Goal: Navigation & Orientation: Find specific page/section

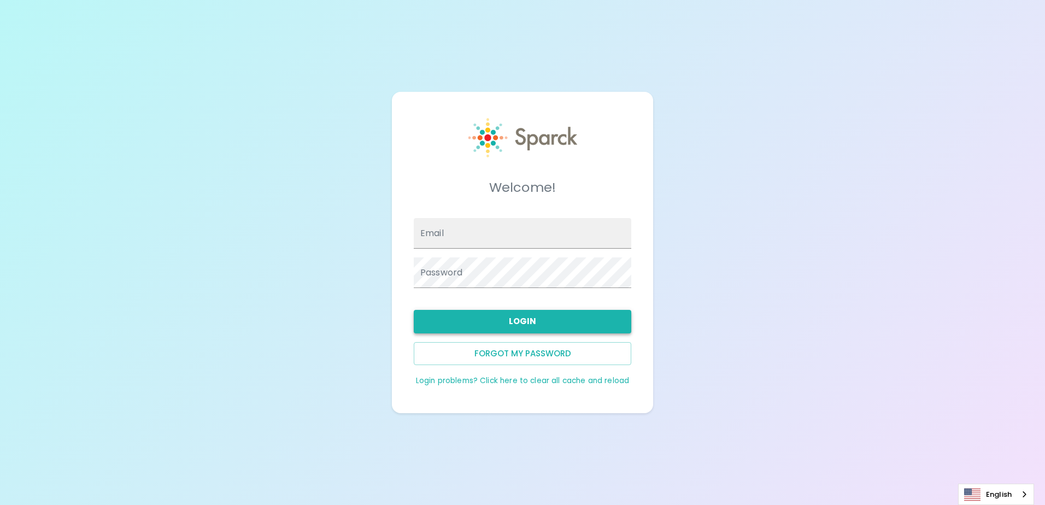
type input "[EMAIL_ADDRESS][DOMAIN_NAME]"
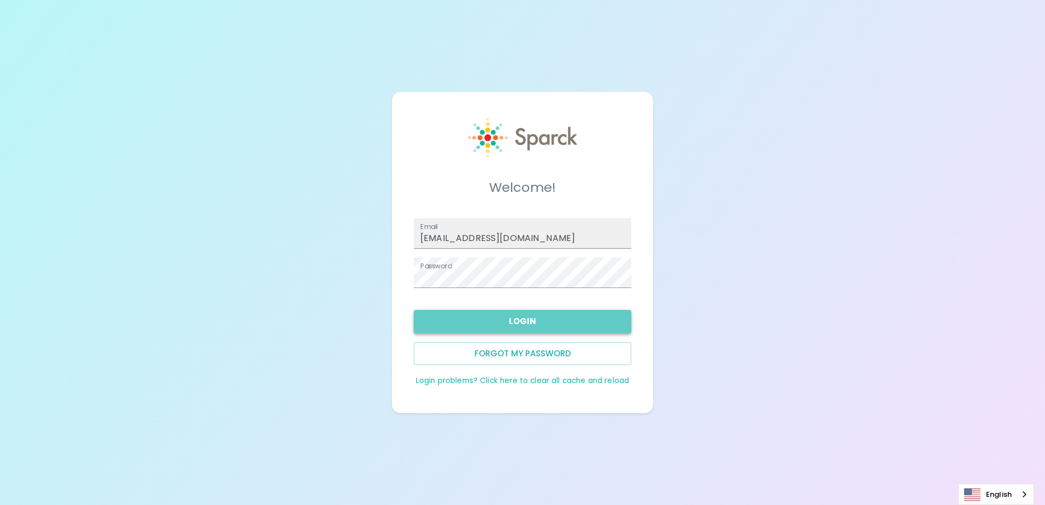
click at [526, 322] on button "Login" at bounding box center [523, 321] width 218 height 23
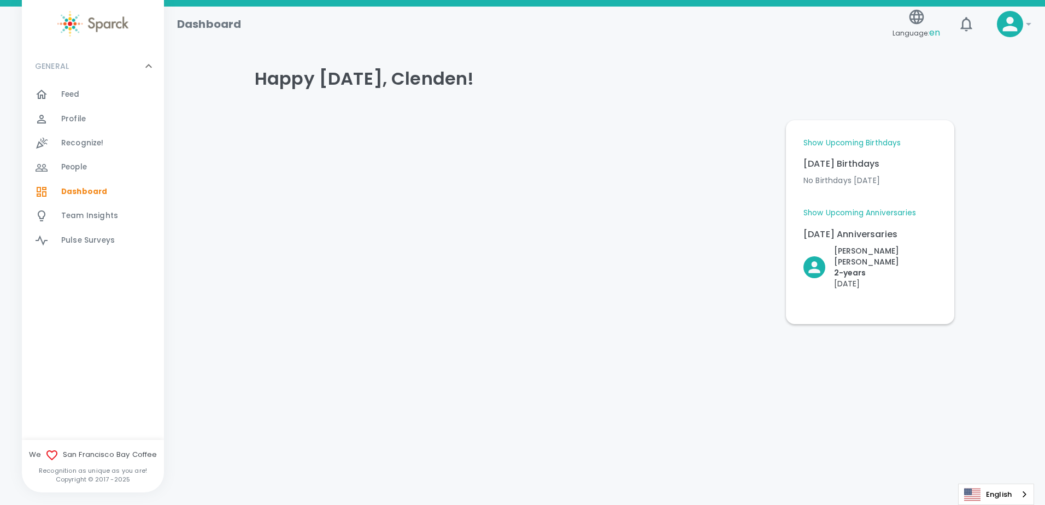
click at [901, 212] on link "Show Upcoming Anniversaries" at bounding box center [860, 213] width 113 height 11
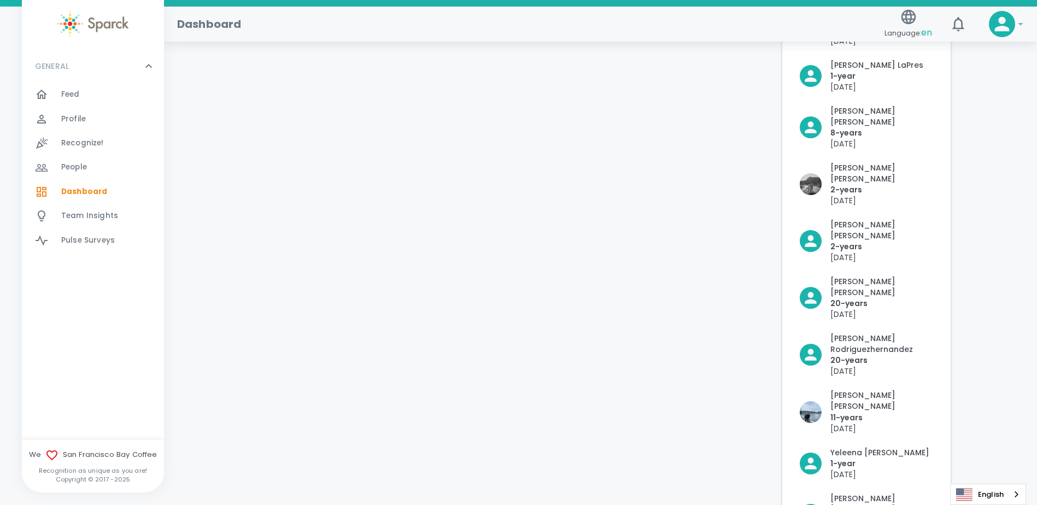
scroll to position [492, 0]
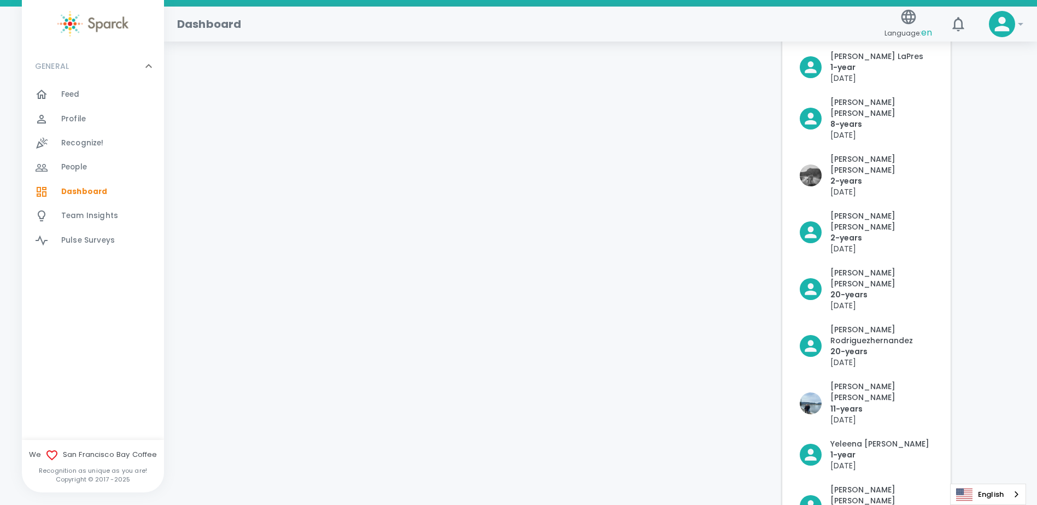
click at [72, 96] on span "Feed" at bounding box center [70, 94] width 19 height 11
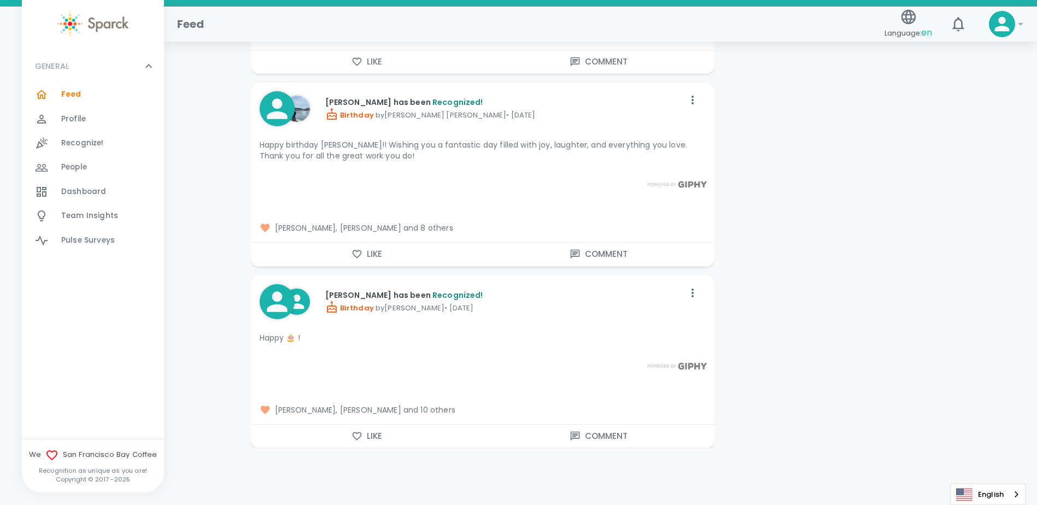
scroll to position [4429, 0]
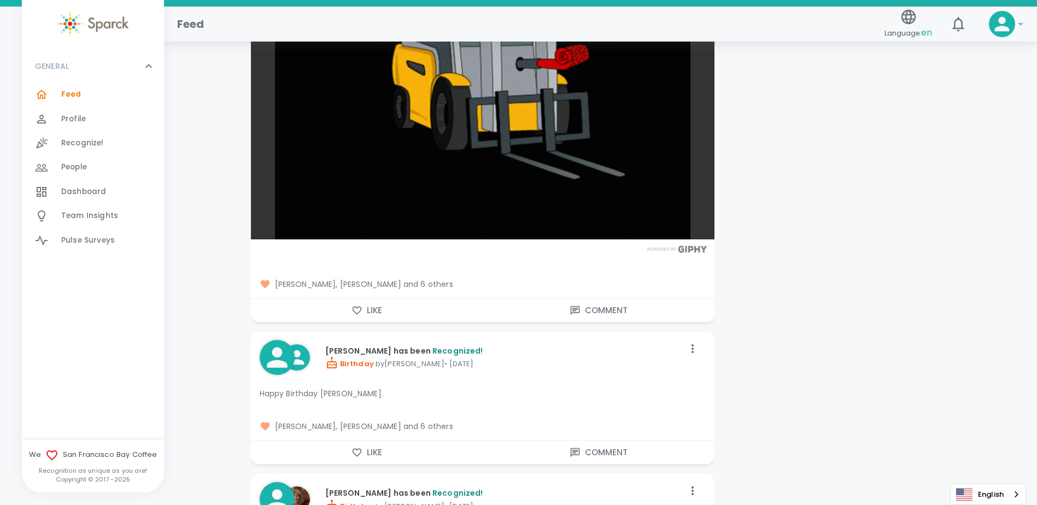
click at [419, 279] on span "[PERSON_NAME], [PERSON_NAME] and 6 others" at bounding box center [483, 284] width 446 height 11
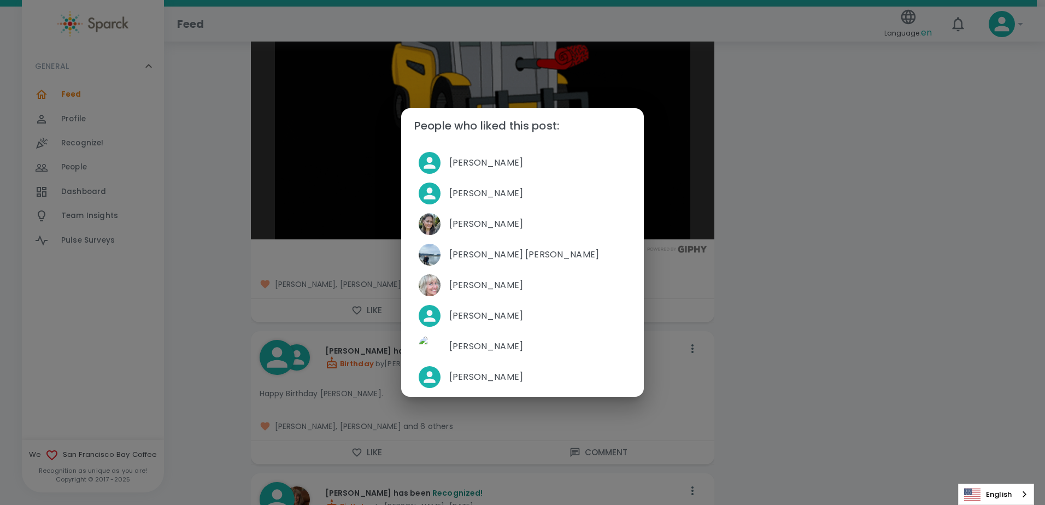
click at [918, 221] on div "People who liked this post: [PERSON_NAME] [PERSON_NAME] [PERSON_NAME] [PERSON_N…" at bounding box center [522, 252] width 1045 height 505
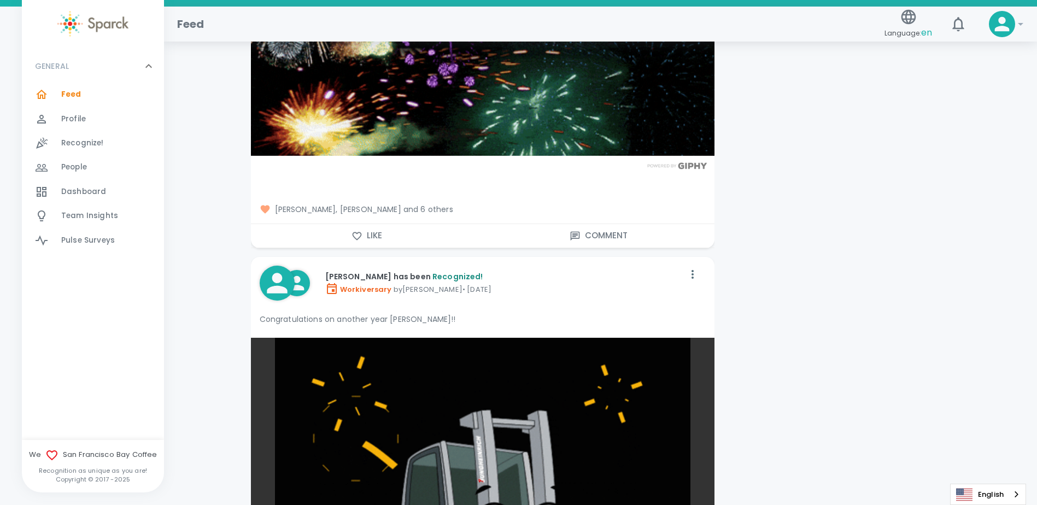
scroll to position [3773, 0]
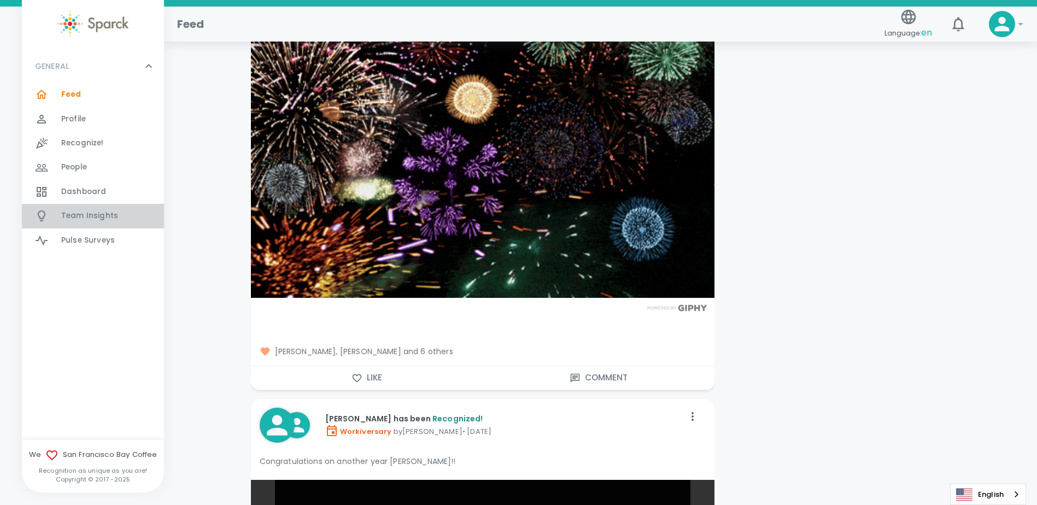
click at [82, 218] on span "Team Insights" at bounding box center [89, 216] width 57 height 11
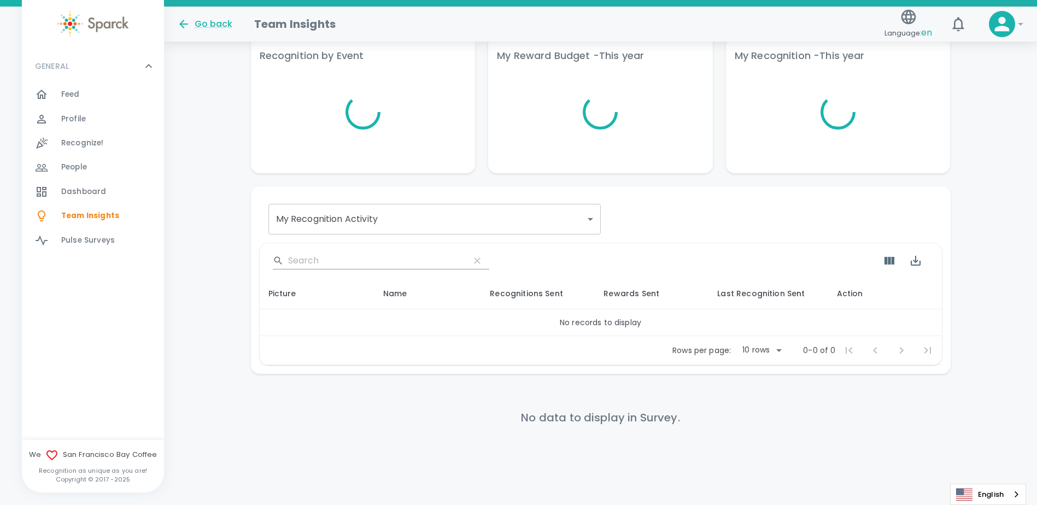
scroll to position [94, 0]
click at [88, 241] on span "Pulse Surveys" at bounding box center [88, 240] width 54 height 11
